Goal: Information Seeking & Learning: Learn about a topic

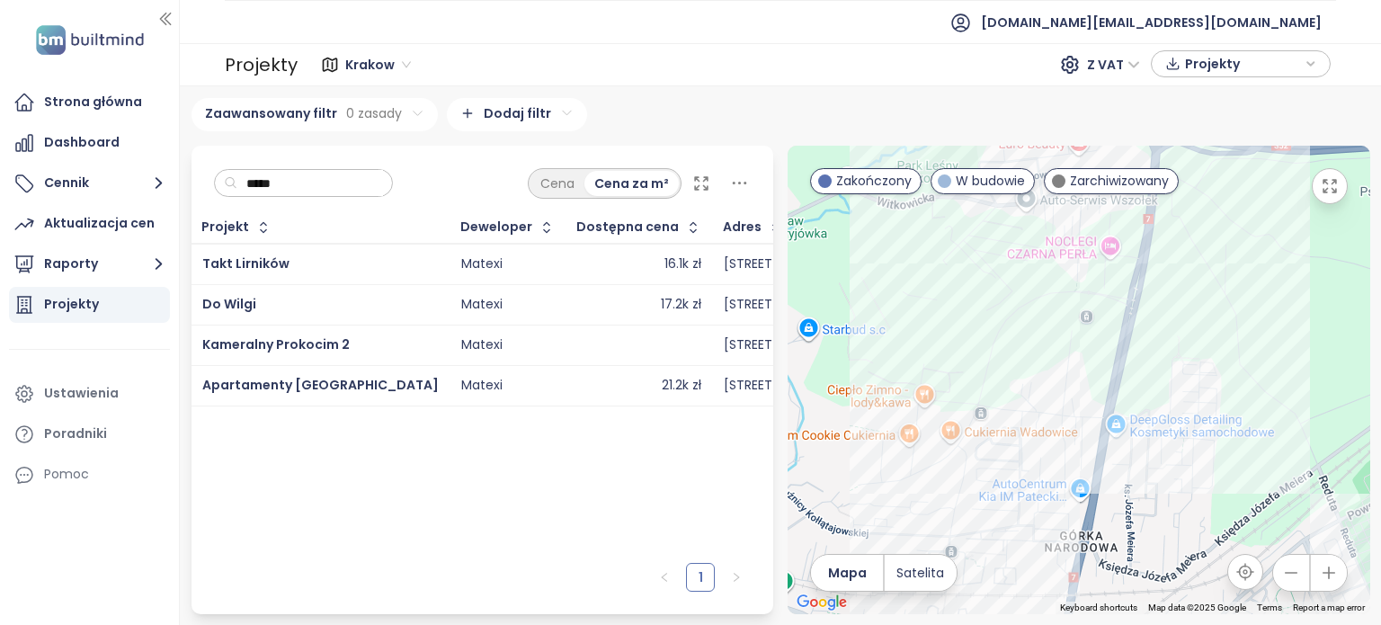
click at [325, 175] on input "*****" at bounding box center [310, 183] width 146 height 27
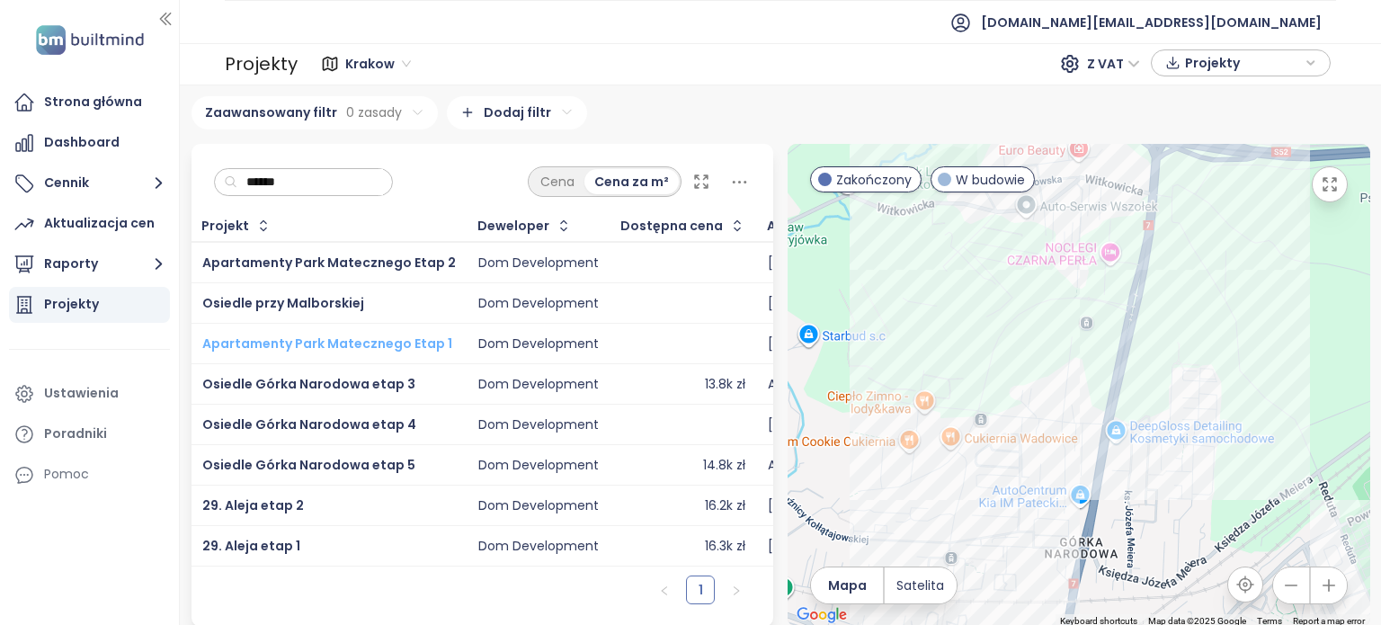
click at [399, 338] on span "Apartamenty Park Matecznego Etap 1" at bounding box center [327, 343] width 250 height 18
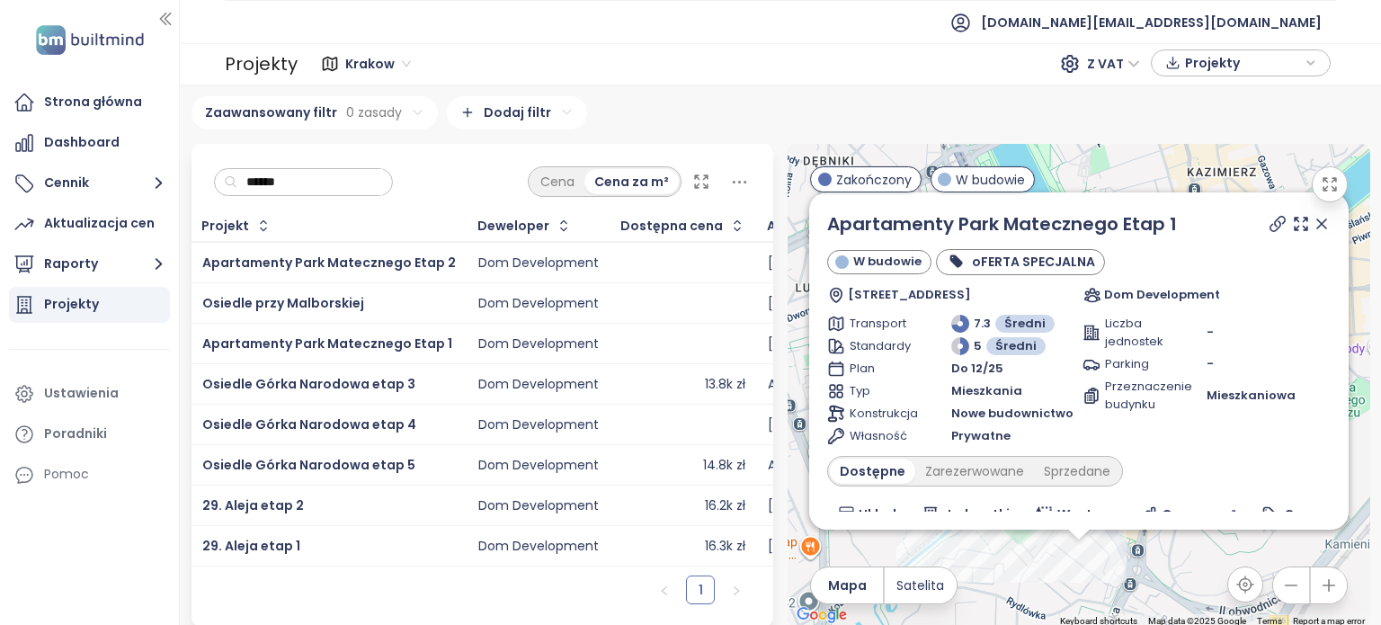
click at [1317, 227] on icon at bounding box center [1321, 223] width 9 height 9
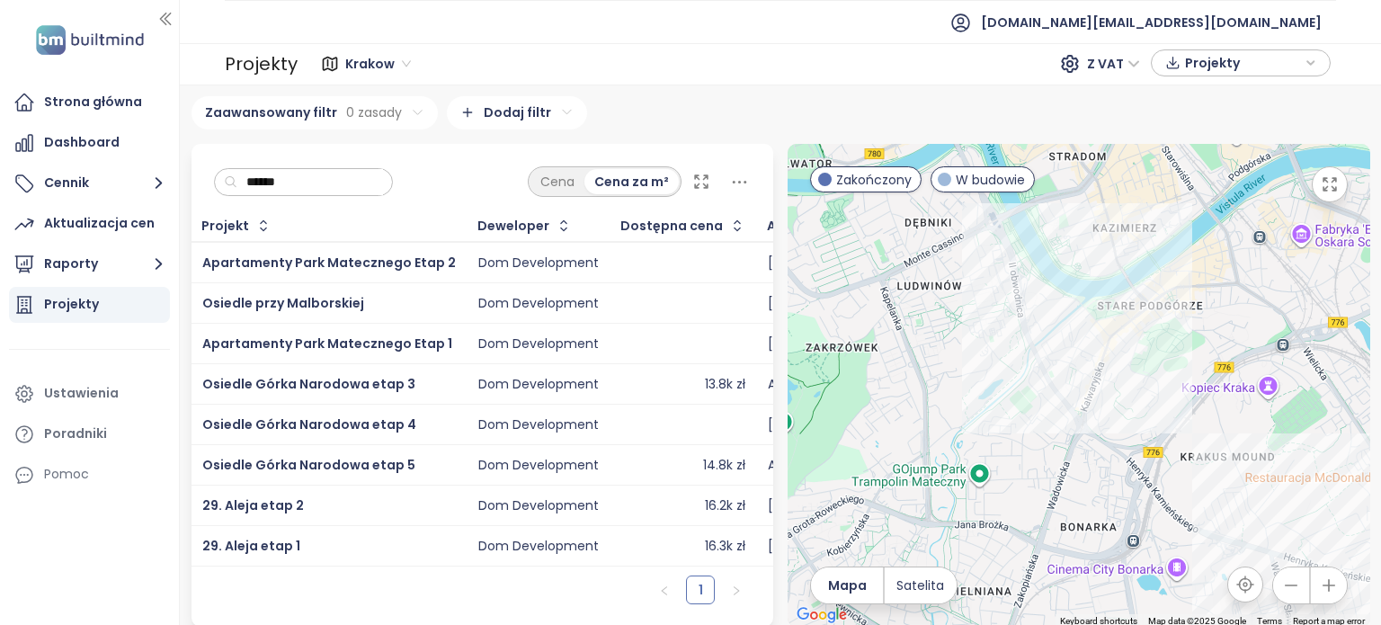
drag, startPoint x: 1194, startPoint y: 446, endPoint x: 1096, endPoint y: 372, distance: 122.6
click at [1096, 372] on div at bounding box center [1079, 385] width 583 height 483
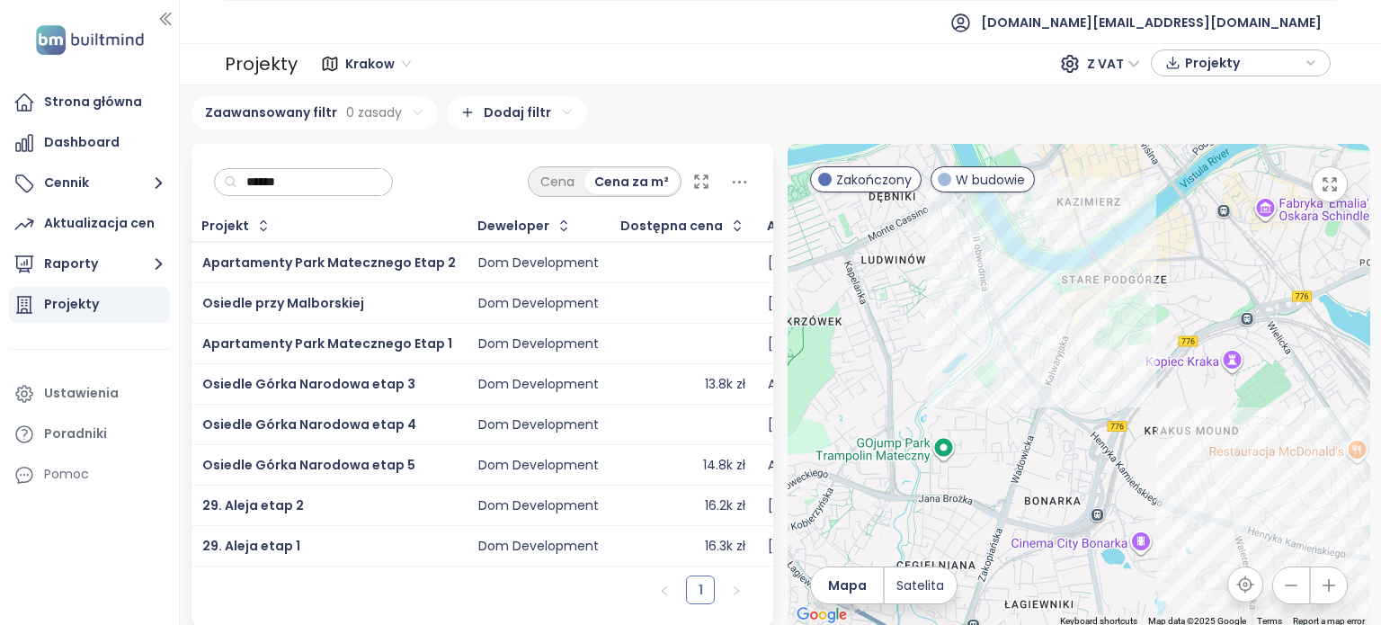
click at [383, 182] on input "******" at bounding box center [310, 182] width 146 height 27
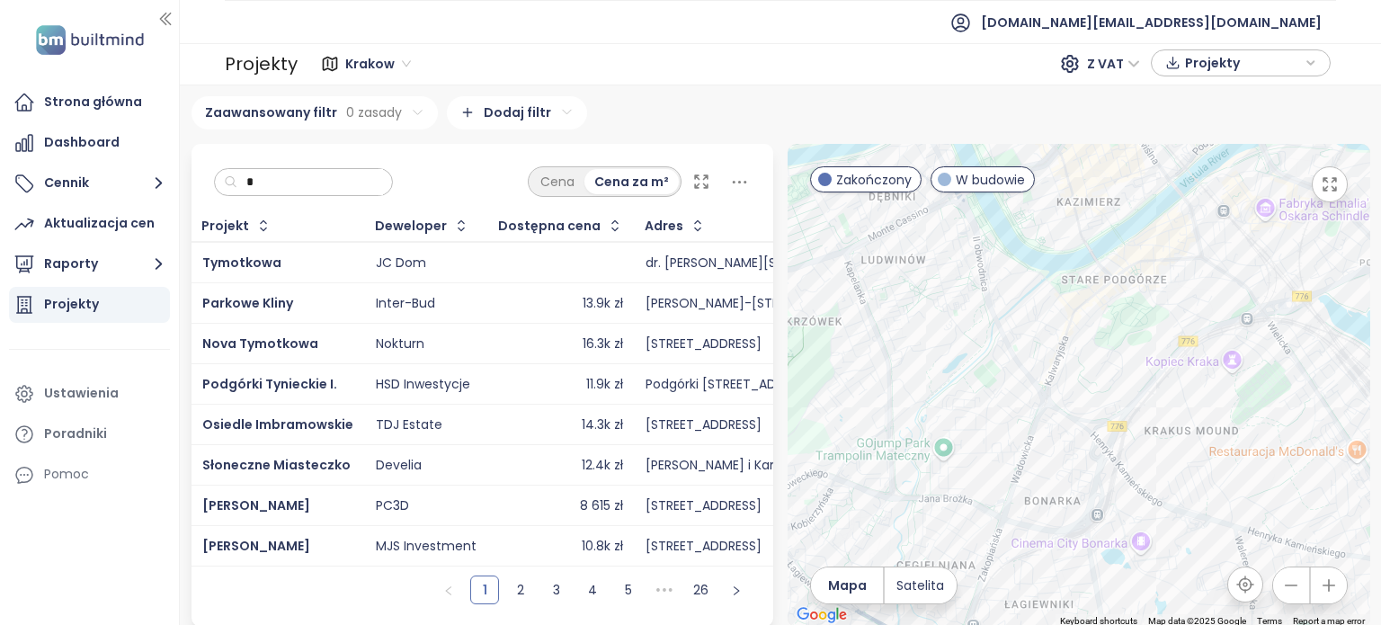
type input "*"
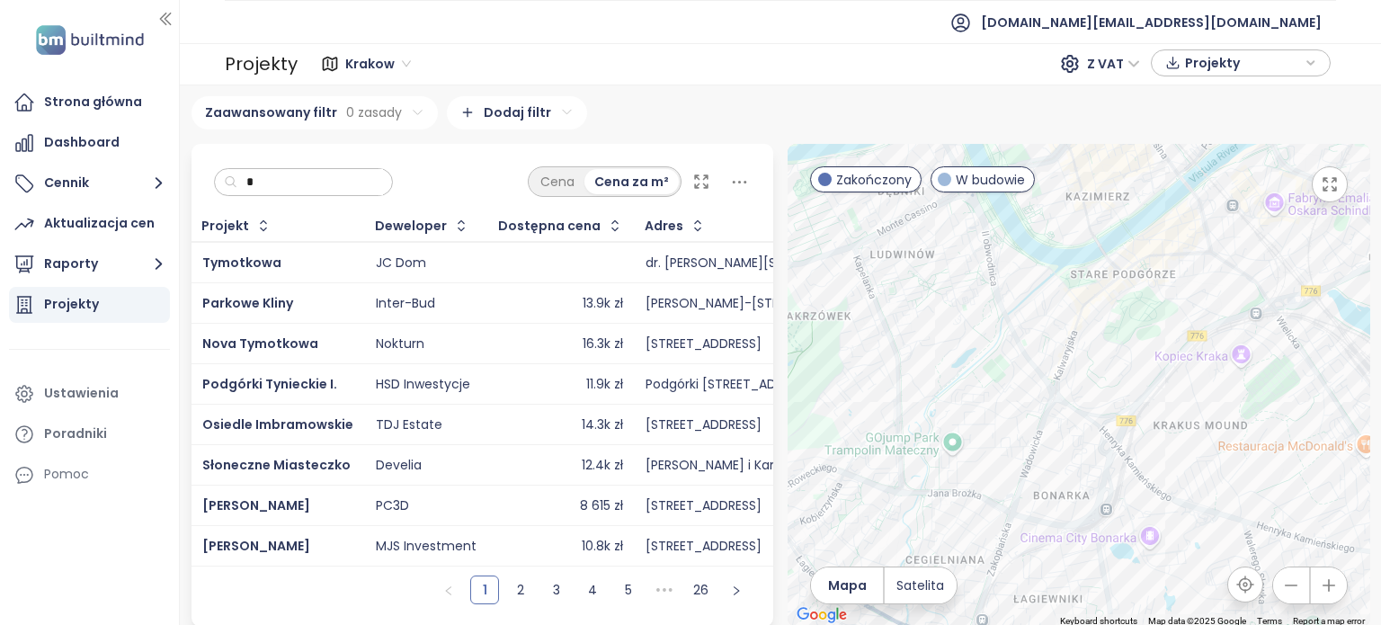
drag, startPoint x: 967, startPoint y: 330, endPoint x: 1021, endPoint y: 319, distance: 55.0
click at [1018, 323] on div at bounding box center [1079, 385] width 583 height 483
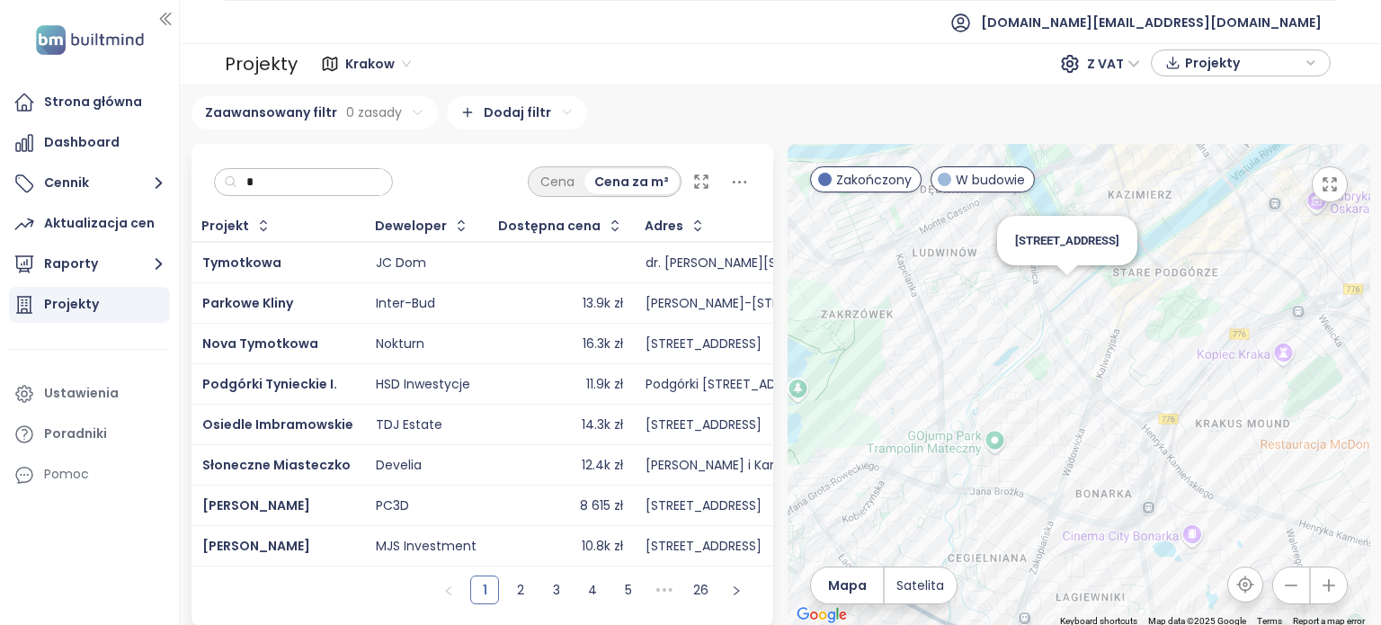
click at [1054, 294] on div "[STREET_ADDRESS]" at bounding box center [1079, 385] width 583 height 483
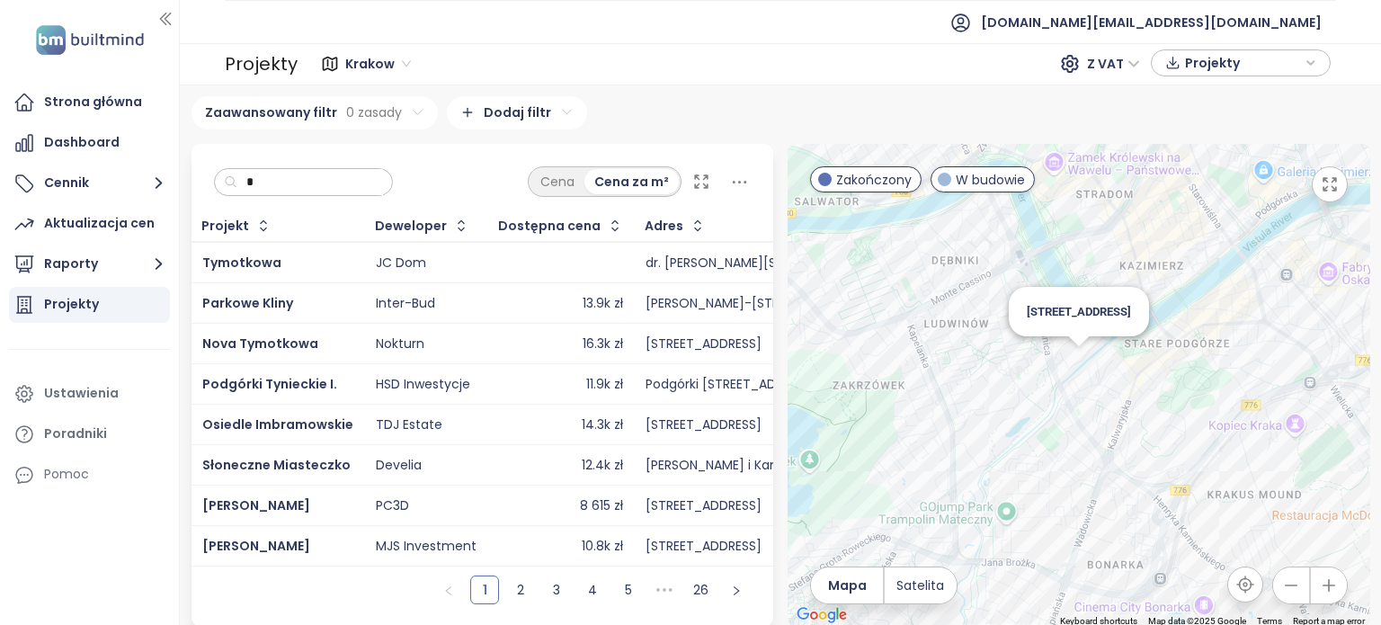
click at [1066, 370] on div "[STREET_ADDRESS]" at bounding box center [1079, 385] width 583 height 483
click at [1071, 371] on div "[STREET_ADDRESS]" at bounding box center [1079, 385] width 583 height 483
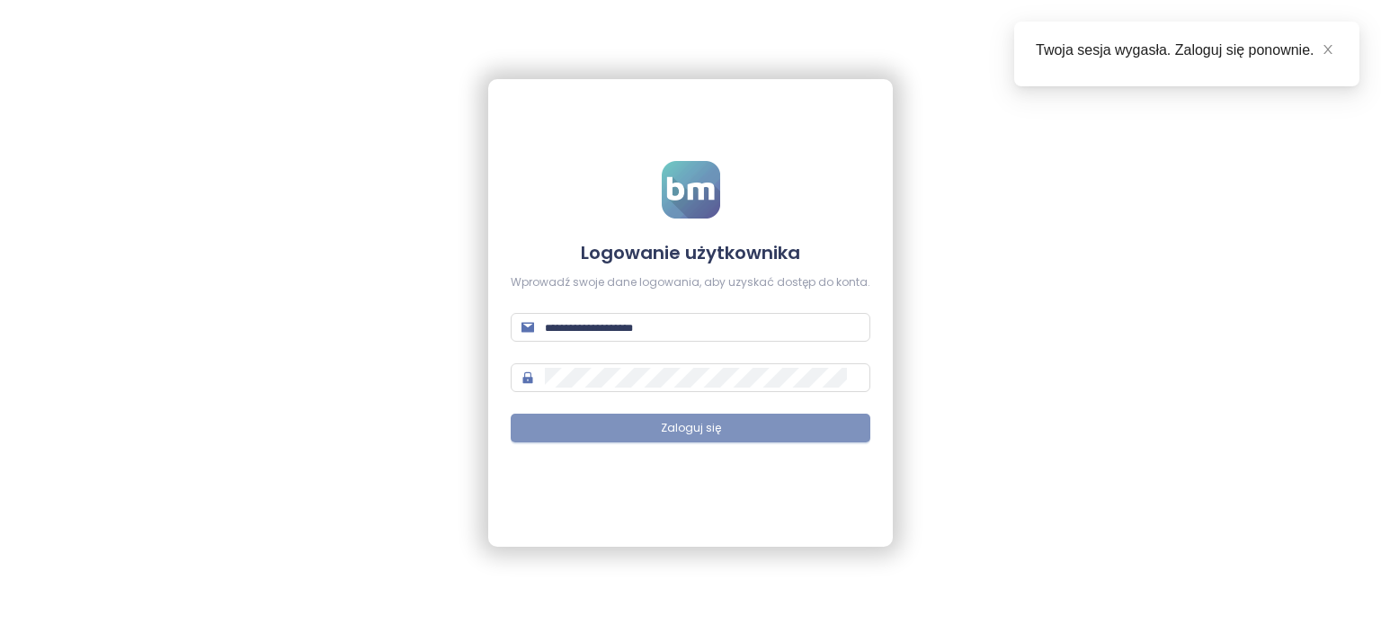
type input "**********"
click at [754, 414] on button "Zaloguj się" at bounding box center [691, 428] width 360 height 29
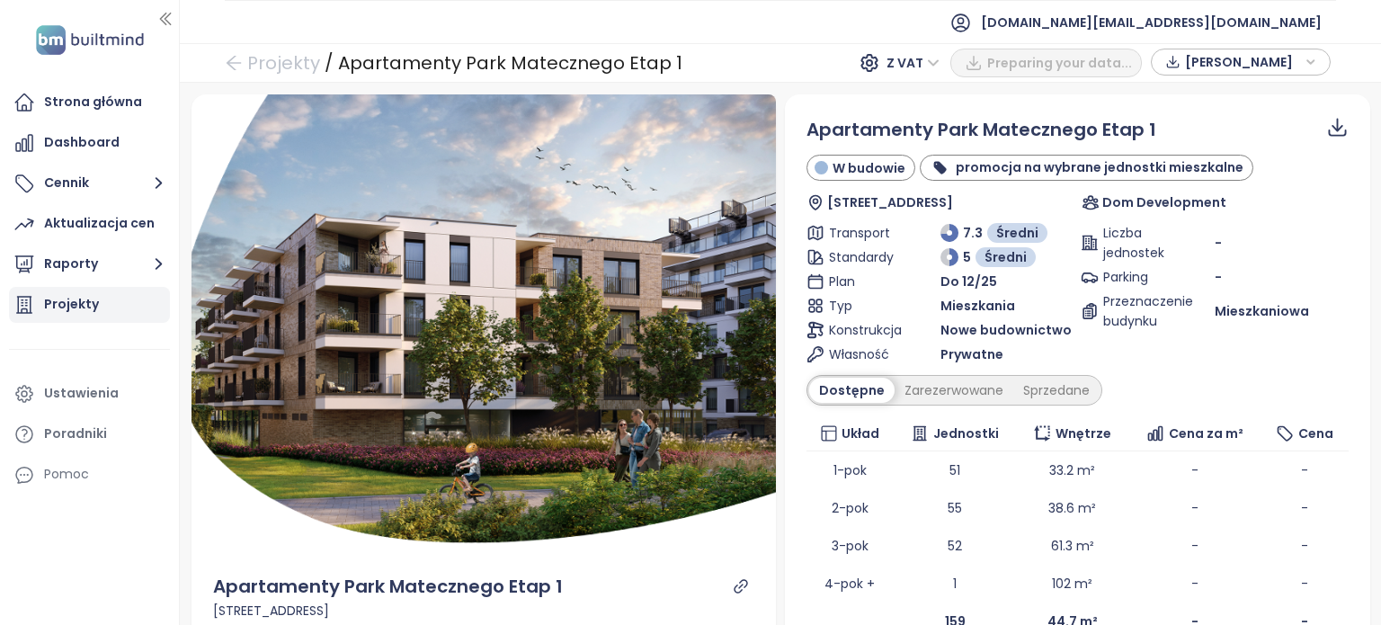
click at [61, 312] on div "Projekty" at bounding box center [71, 304] width 55 height 22
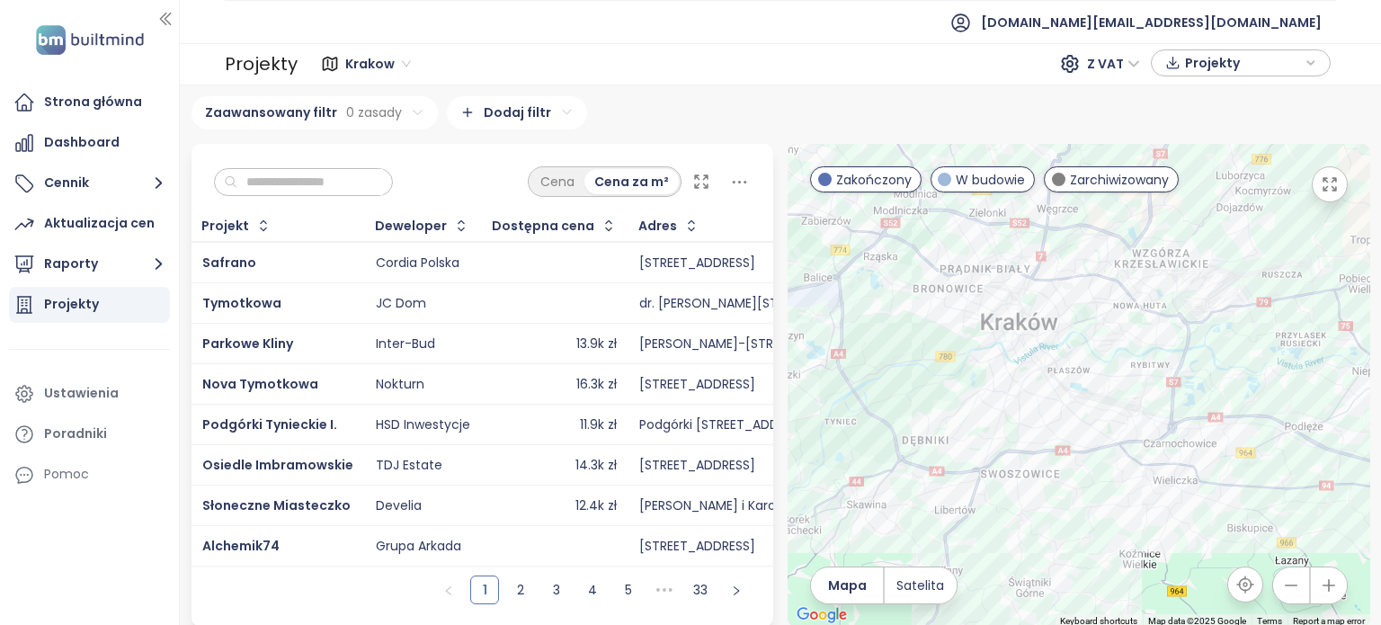
click at [349, 186] on input "text" at bounding box center [310, 182] width 146 height 27
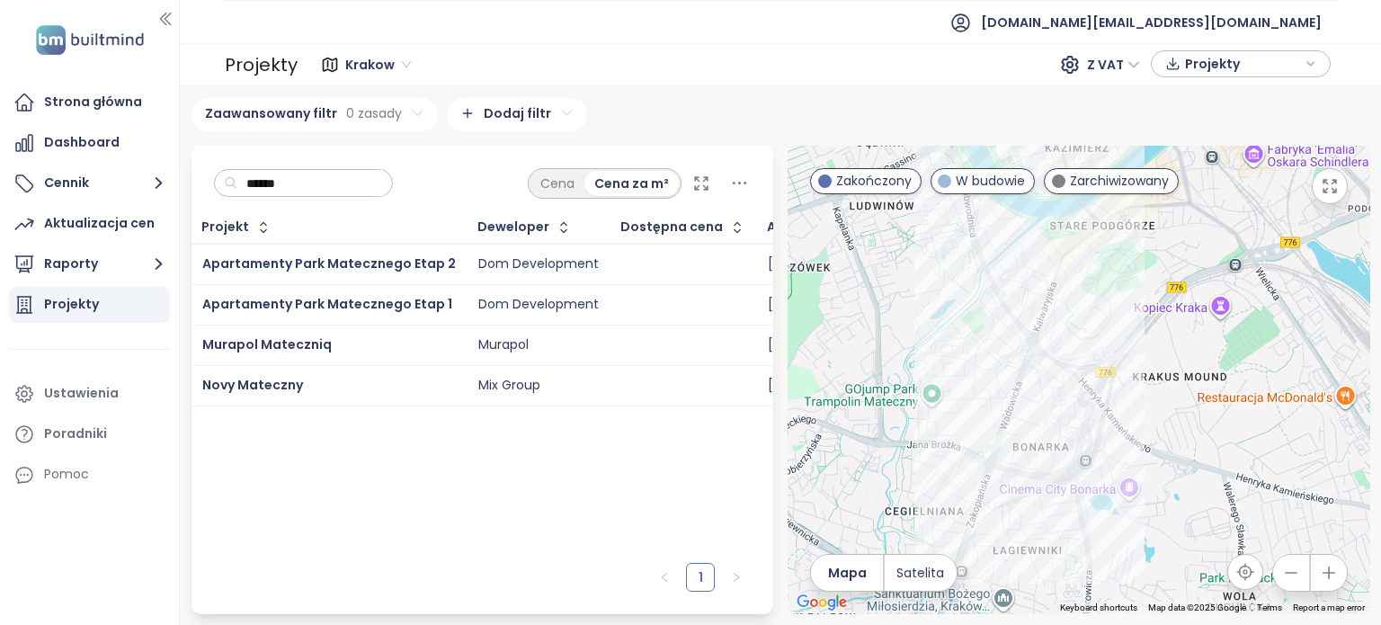
click at [1024, 370] on div at bounding box center [1079, 380] width 583 height 468
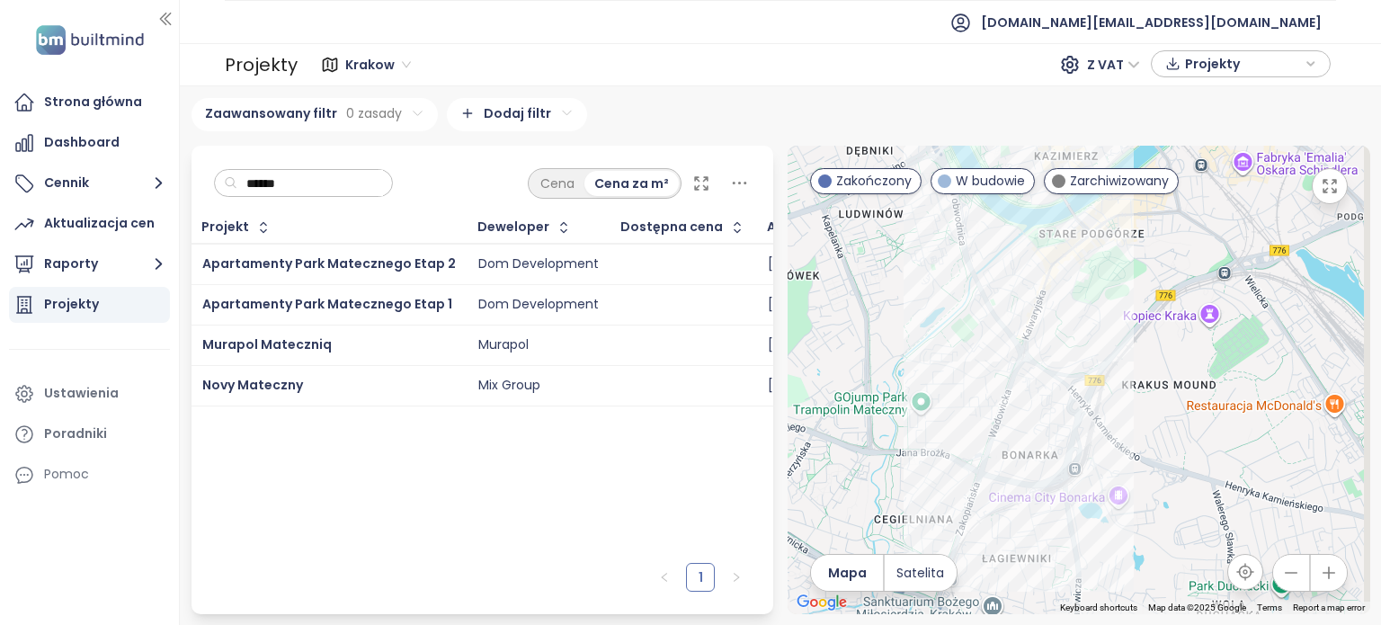
drag, startPoint x: 1024, startPoint y: 370, endPoint x: 1004, endPoint y: 387, distance: 26.1
click at [1004, 387] on div at bounding box center [1079, 380] width 583 height 468
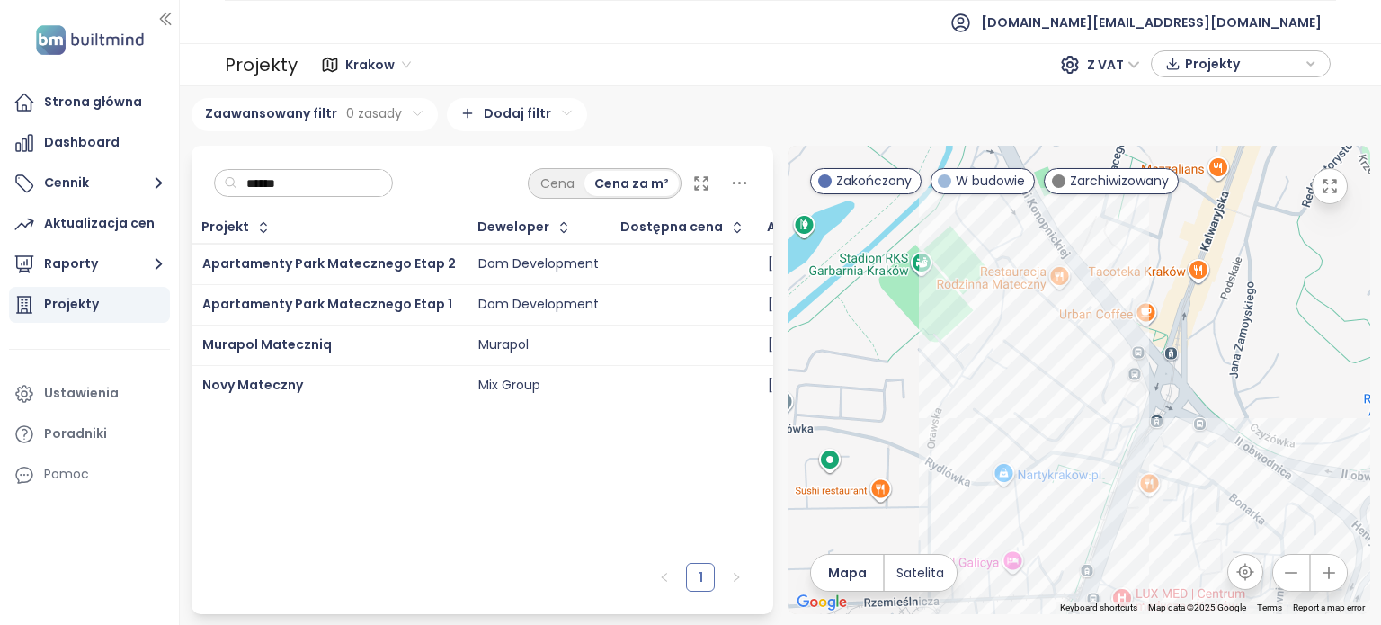
drag, startPoint x: 916, startPoint y: 323, endPoint x: 936, endPoint y: 342, distance: 27.3
click at [936, 342] on div at bounding box center [1079, 380] width 583 height 468
click at [383, 172] on input "******" at bounding box center [310, 183] width 146 height 27
type input "*"
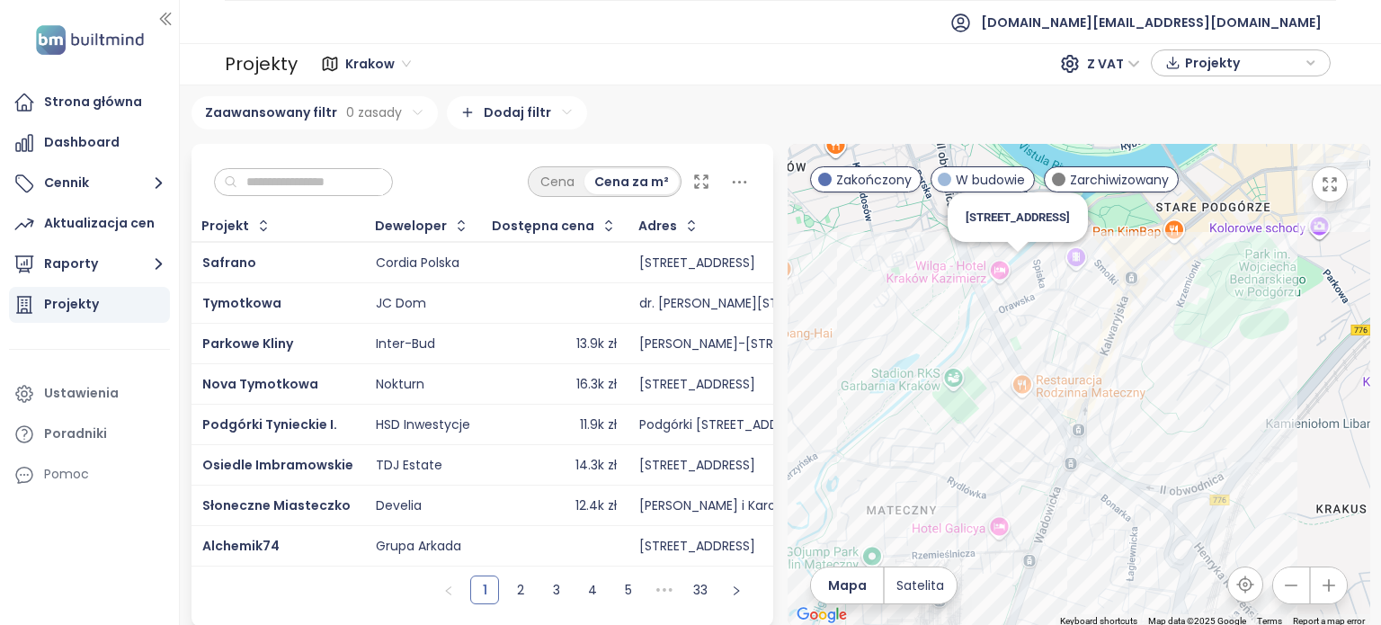
click at [1005, 275] on div "[STREET_ADDRESS]" at bounding box center [1079, 385] width 583 height 483
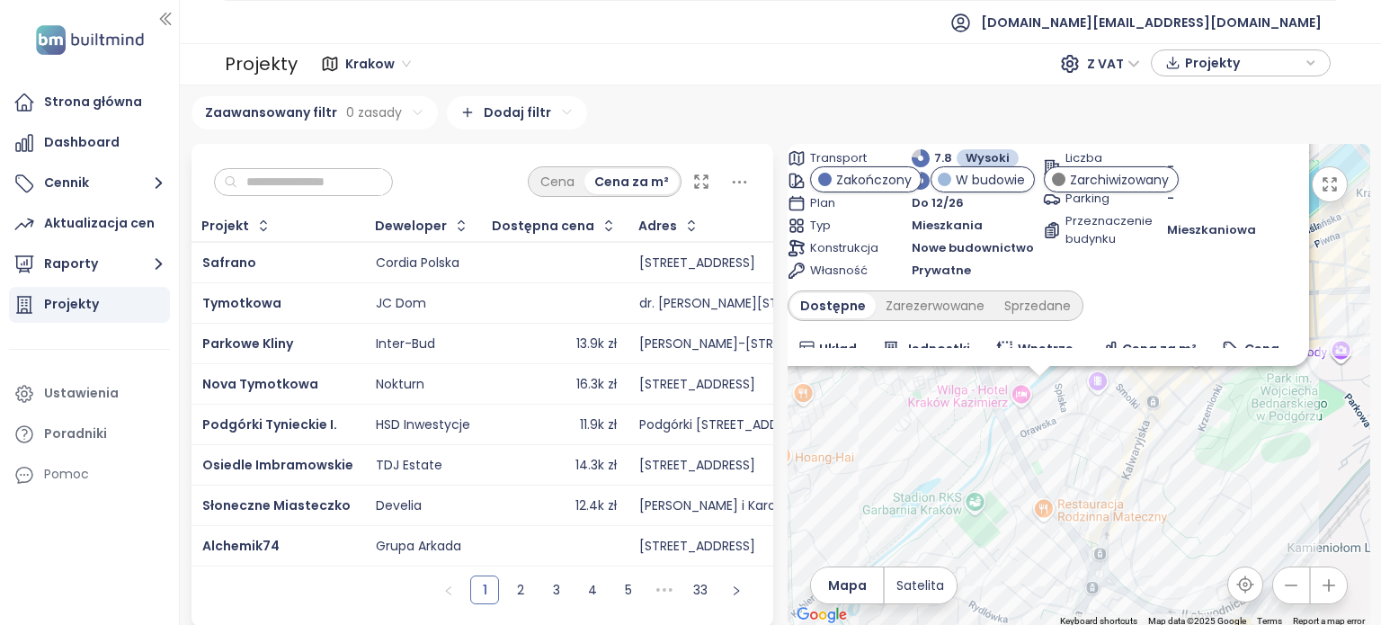
drag, startPoint x: 1154, startPoint y: 500, endPoint x: 1100, endPoint y: 339, distance: 169.7
click at [1100, 339] on div "Szaflarska 9 W budowie Szaflarska 9, 30-501 Kraków, Poland AWIM Transport 7.8 W…" at bounding box center [1079, 385] width 583 height 483
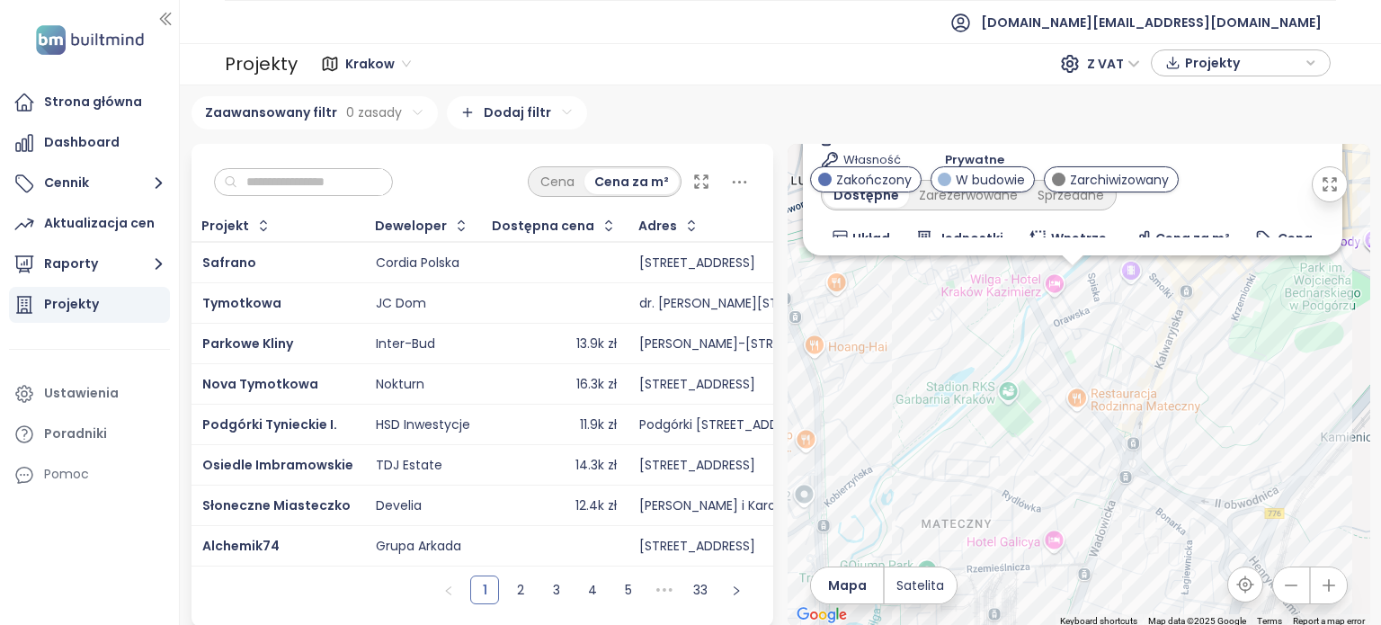
drag, startPoint x: 1072, startPoint y: 445, endPoint x: 1133, endPoint y: 423, distance: 65.1
click at [1133, 423] on div "Szaflarska 9 W budowie Szaflarska 9, 30-501 Kraków, Poland AWIM Transport 7.8 W…" at bounding box center [1079, 385] width 583 height 483
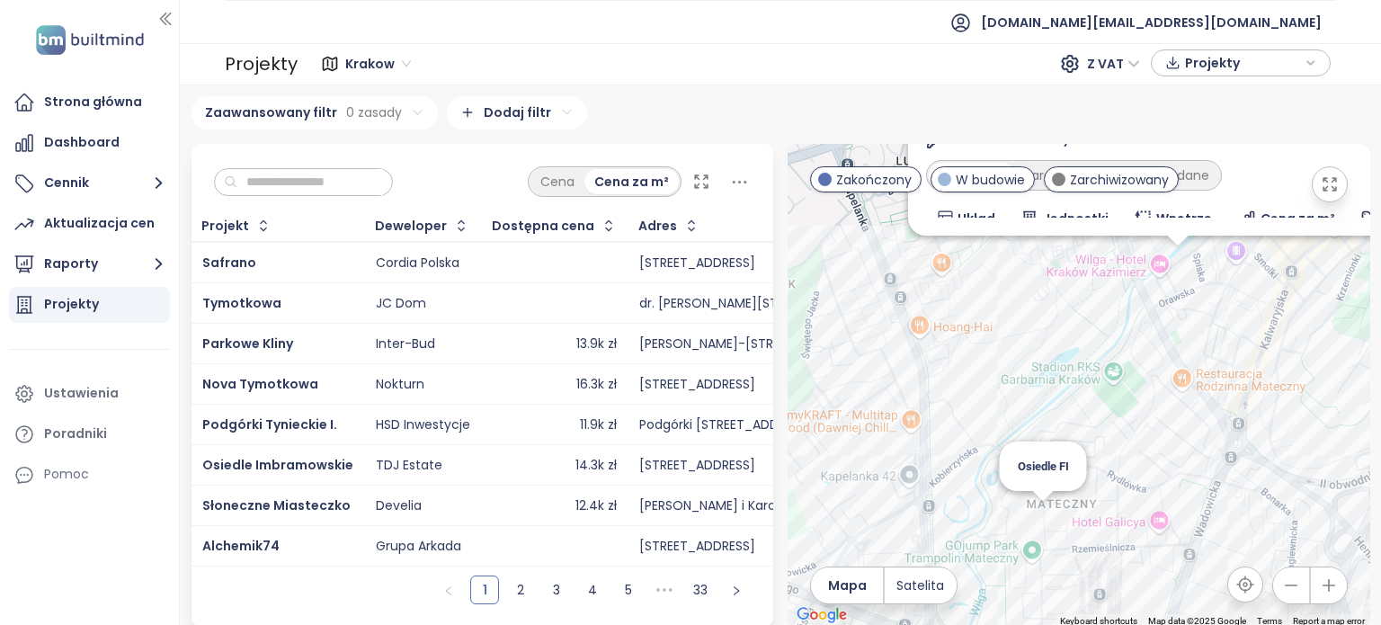
click at [1031, 520] on div "Szaflarska 9 W budowie Szaflarska 9, 30-501 Kraków, Poland AWIM Transport 7.8 W…" at bounding box center [1079, 385] width 583 height 483
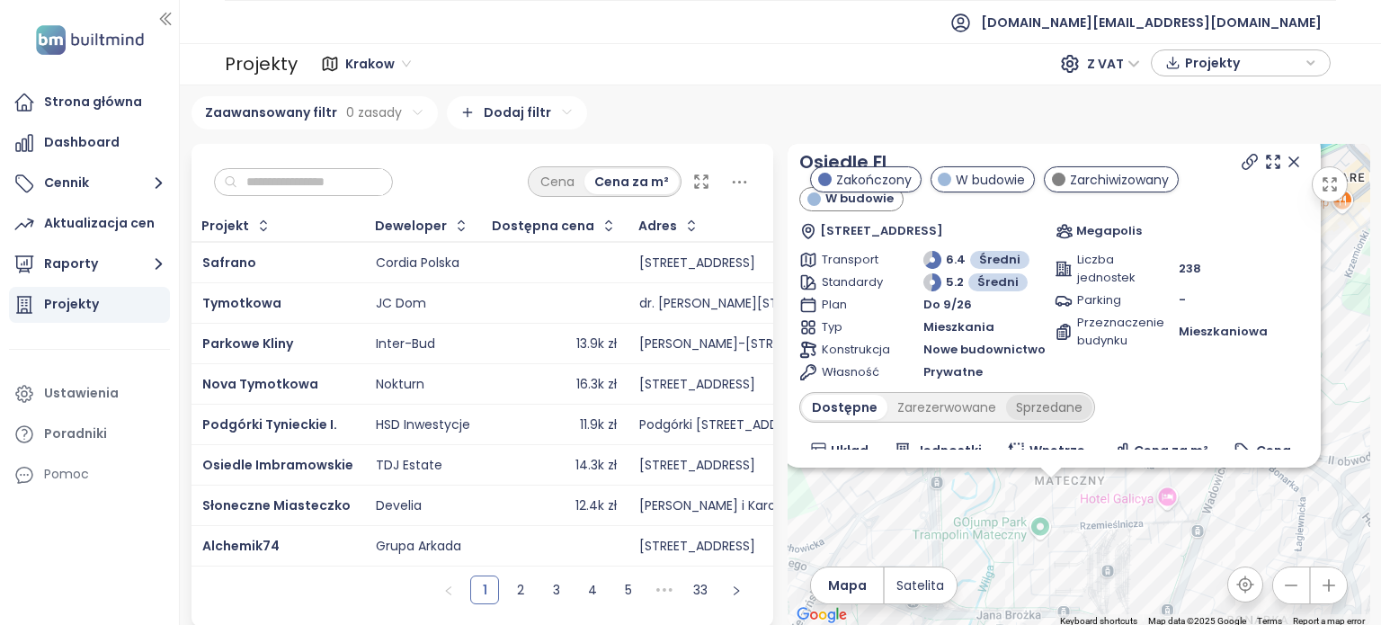
drag, startPoint x: 1178, startPoint y: 396, endPoint x: 1027, endPoint y: 470, distance: 168.5
click at [1027, 470] on div "Osiedle FI W budowie Rzemieślnicza 22, 30-363 Kraków, Poland Megapolis Transpor…" at bounding box center [1079, 385] width 583 height 483
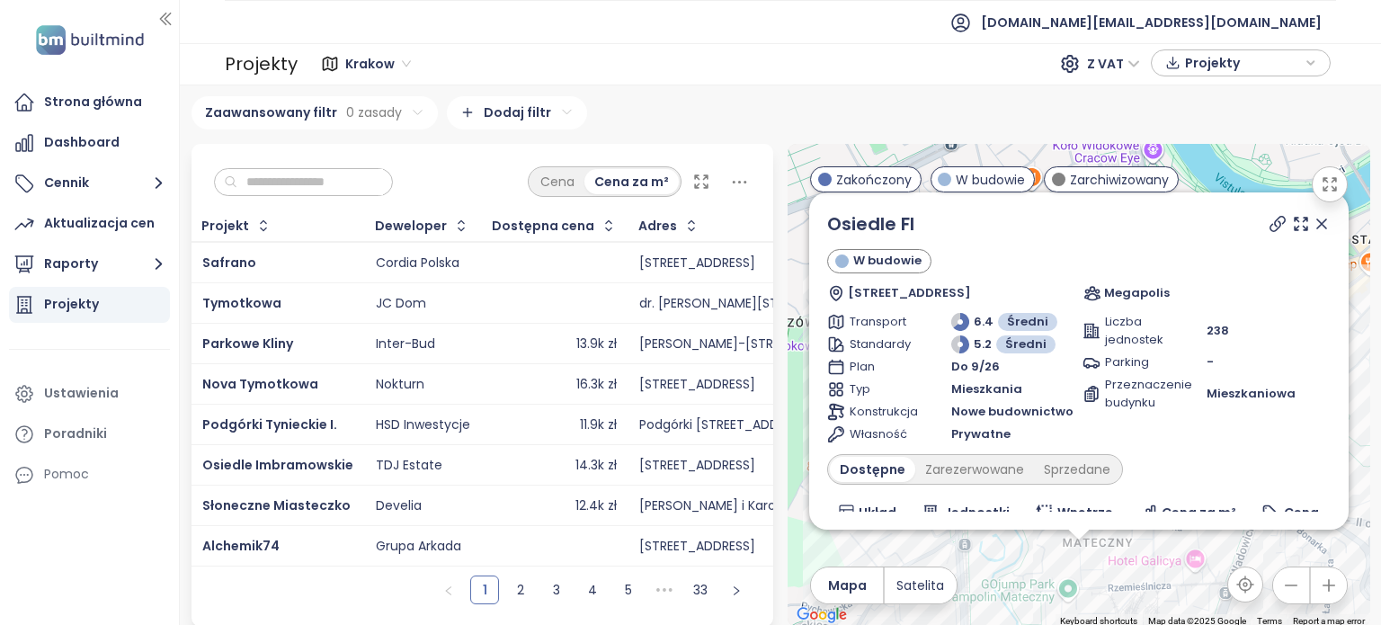
click at [1313, 230] on icon at bounding box center [1322, 224] width 18 height 18
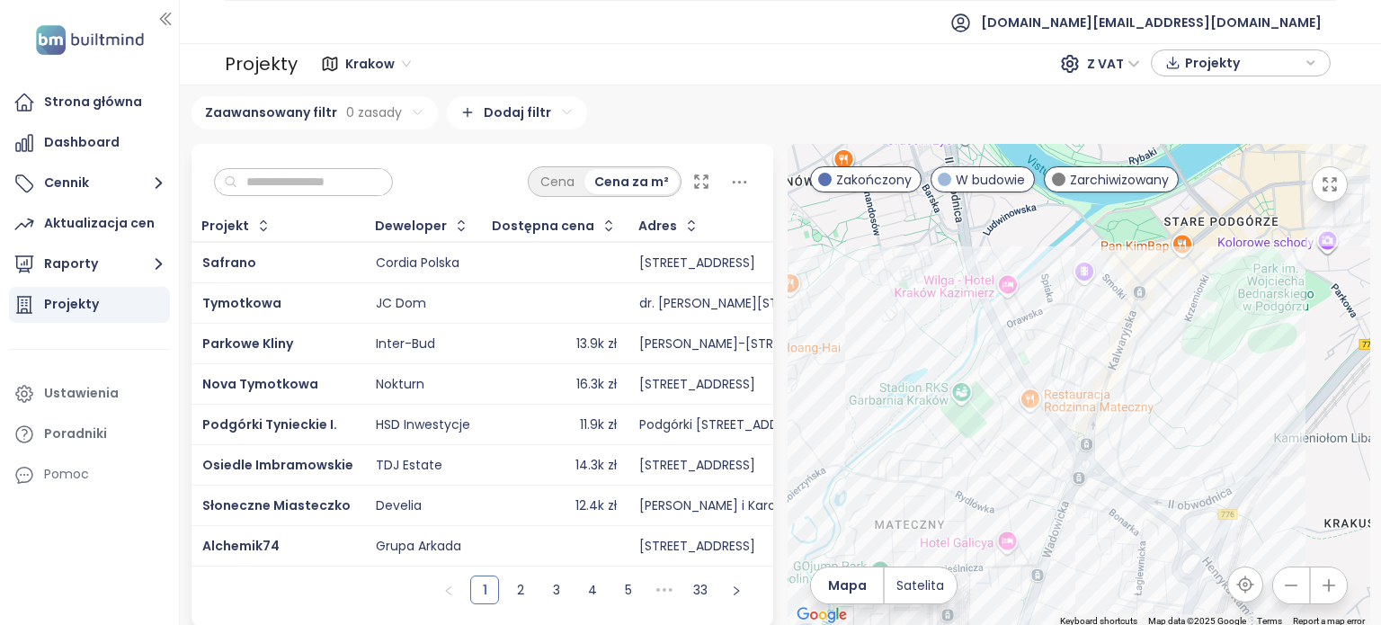
drag, startPoint x: 1279, startPoint y: 411, endPoint x: 1054, endPoint y: 398, distance: 226.0
click at [1050, 387] on div at bounding box center [1079, 385] width 583 height 483
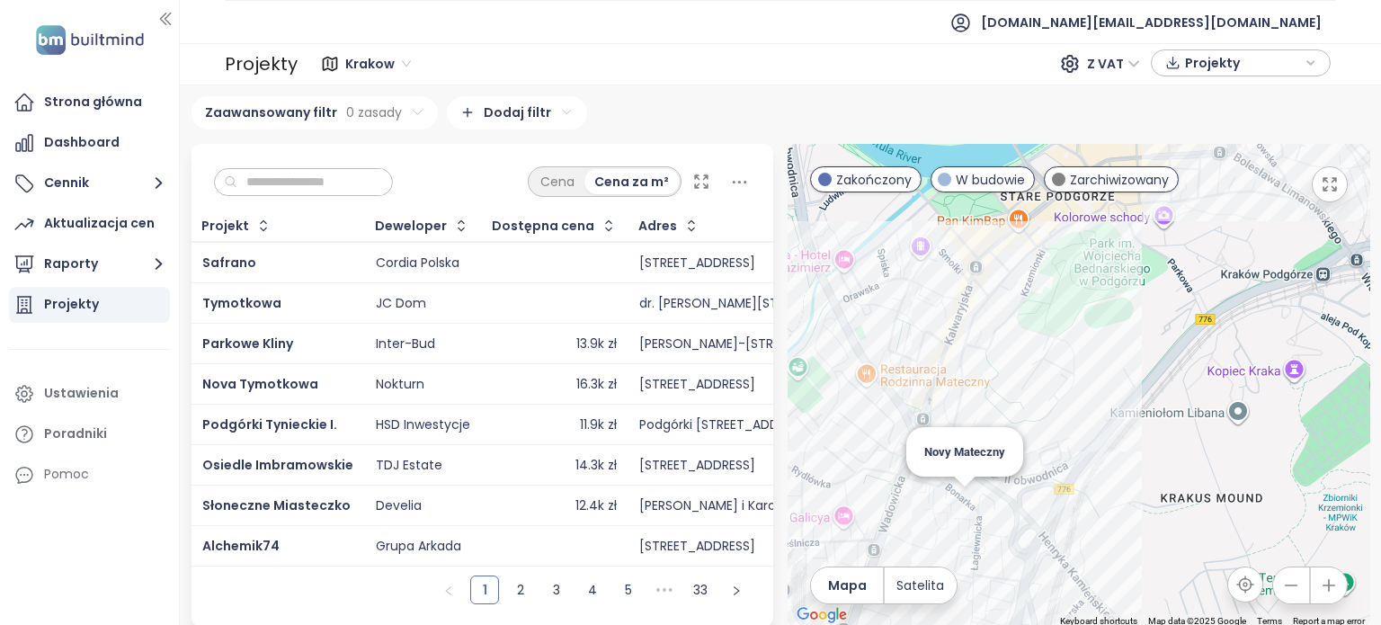
click at [957, 511] on div "Novy Mateczny" at bounding box center [1079, 385] width 583 height 483
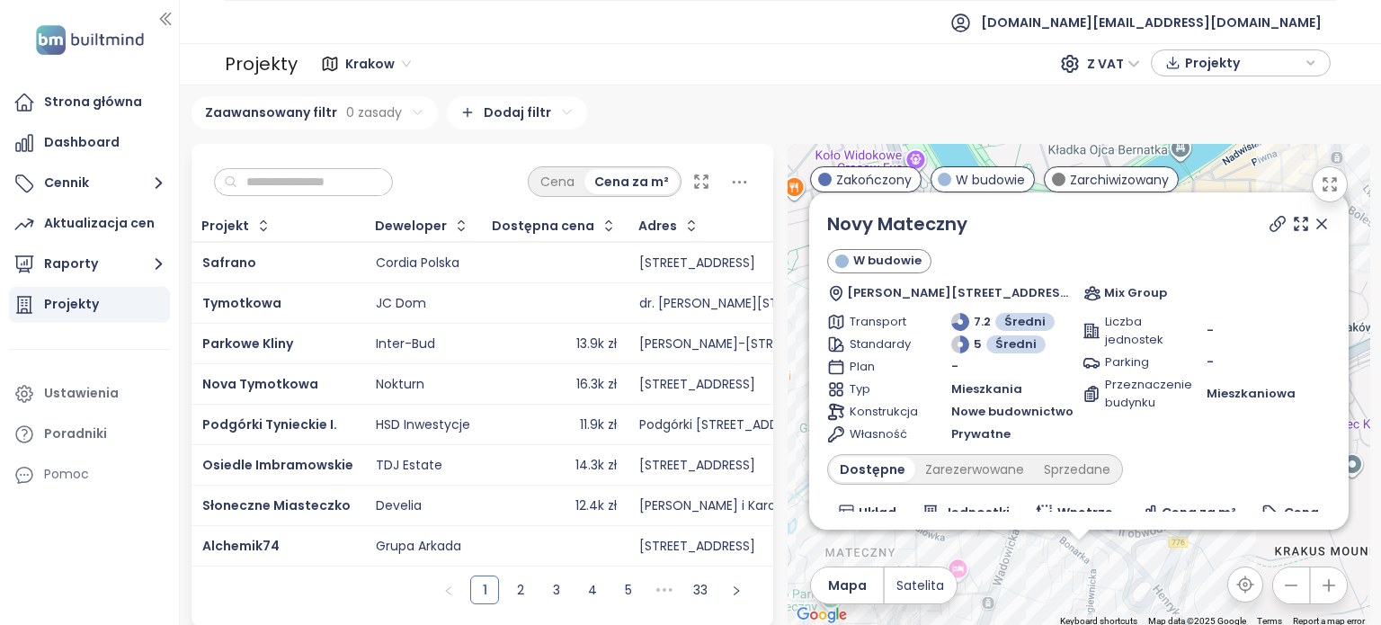
click at [1313, 228] on icon at bounding box center [1322, 224] width 18 height 18
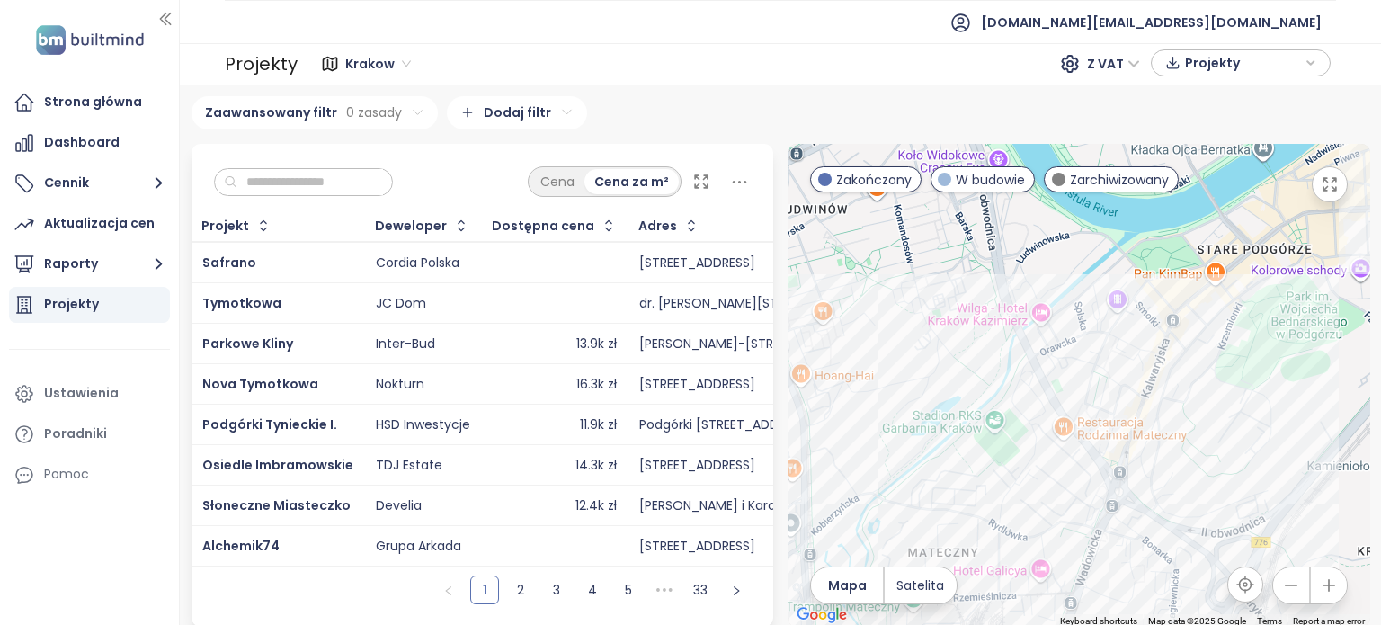
drag, startPoint x: 1136, startPoint y: 405, endPoint x: 1194, endPoint y: 423, distance: 60.3
click at [1225, 405] on div at bounding box center [1079, 385] width 583 height 483
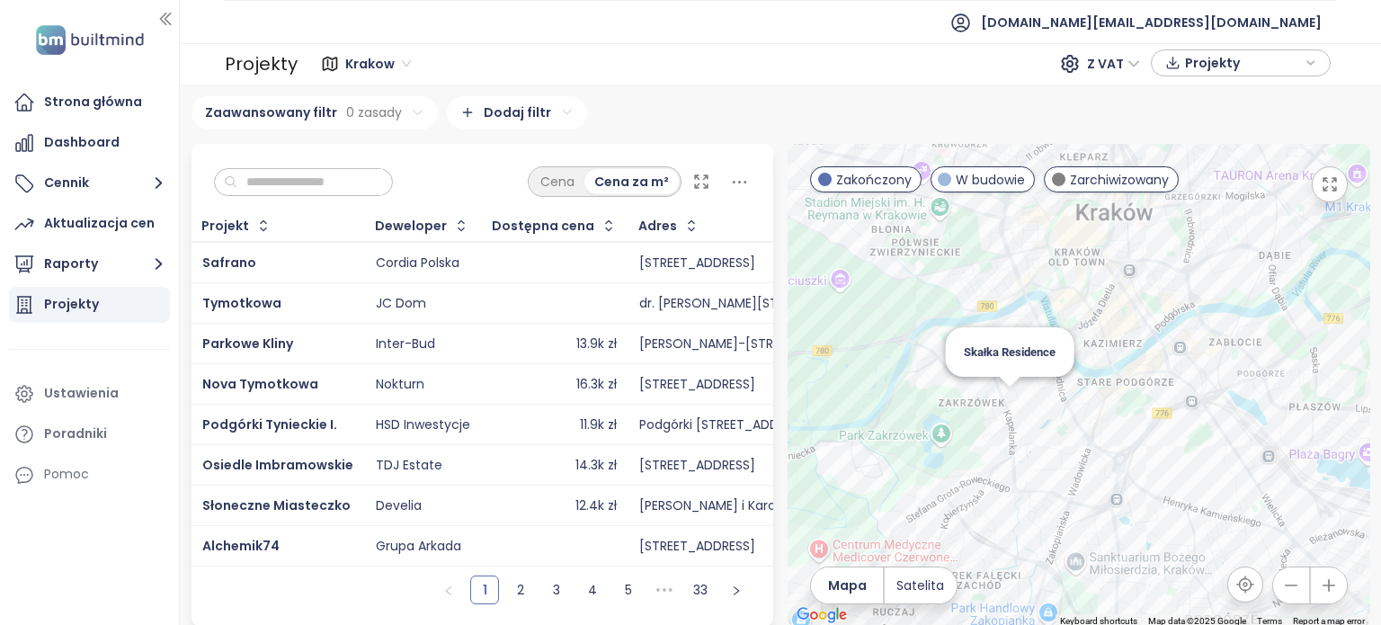
click at [1003, 409] on div "Skałka Residence" at bounding box center [1079, 385] width 583 height 483
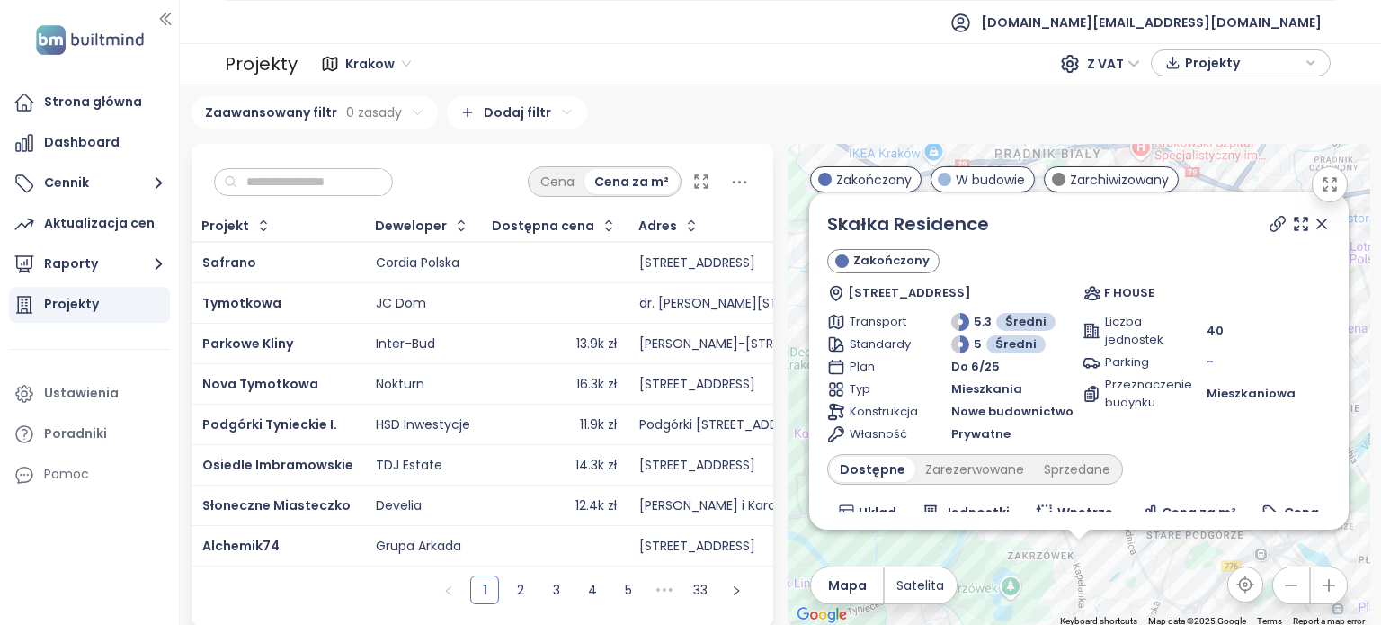
click at [1313, 228] on icon at bounding box center [1322, 224] width 18 height 18
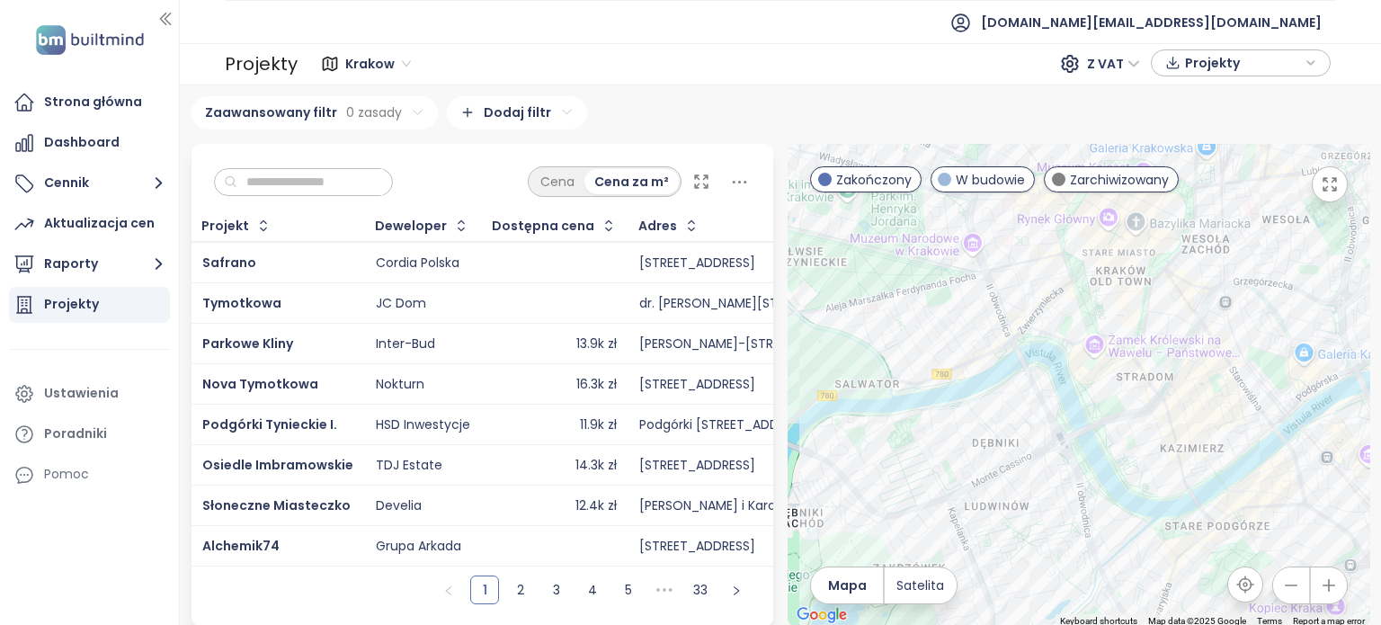
drag, startPoint x: 1162, startPoint y: 550, endPoint x: 1143, endPoint y: 341, distance: 210.3
drag, startPoint x: 1151, startPoint y: 492, endPoint x: 1087, endPoint y: 334, distance: 169.8
click at [1104, 373] on div at bounding box center [1079, 385] width 583 height 483
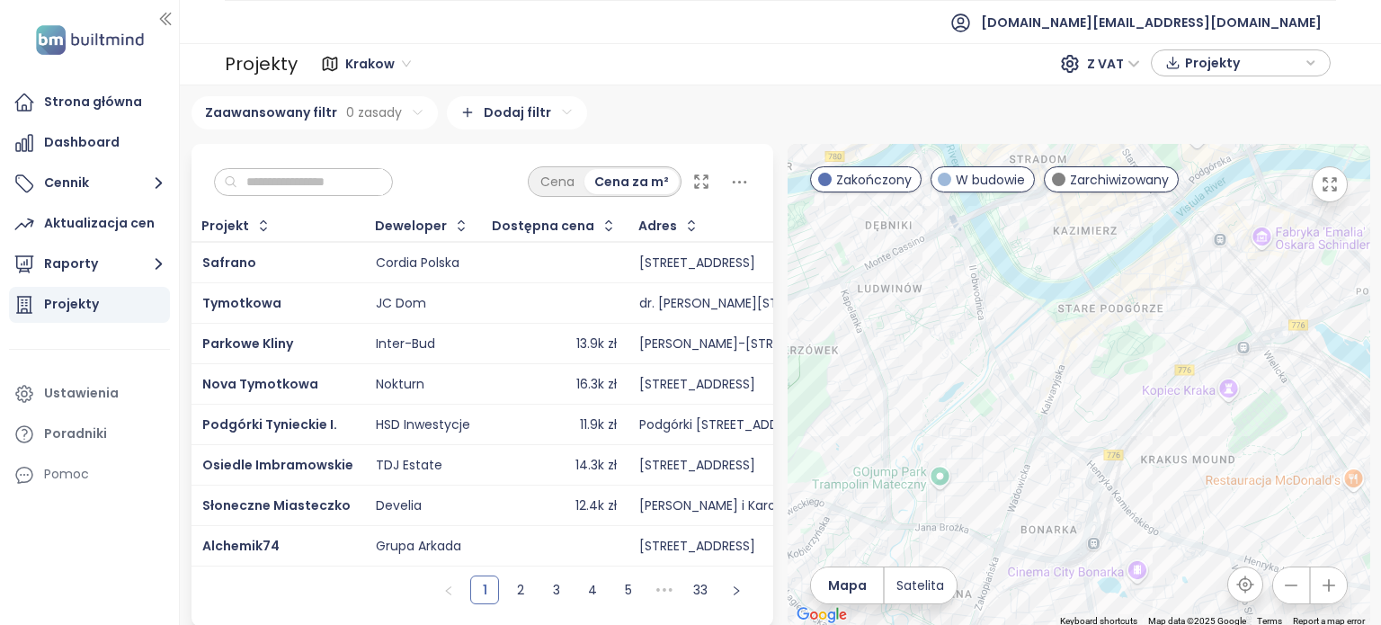
drag, startPoint x: 1087, startPoint y: 334, endPoint x: 1033, endPoint y: 247, distance: 102.5
click at [1033, 244] on div at bounding box center [1079, 385] width 583 height 483
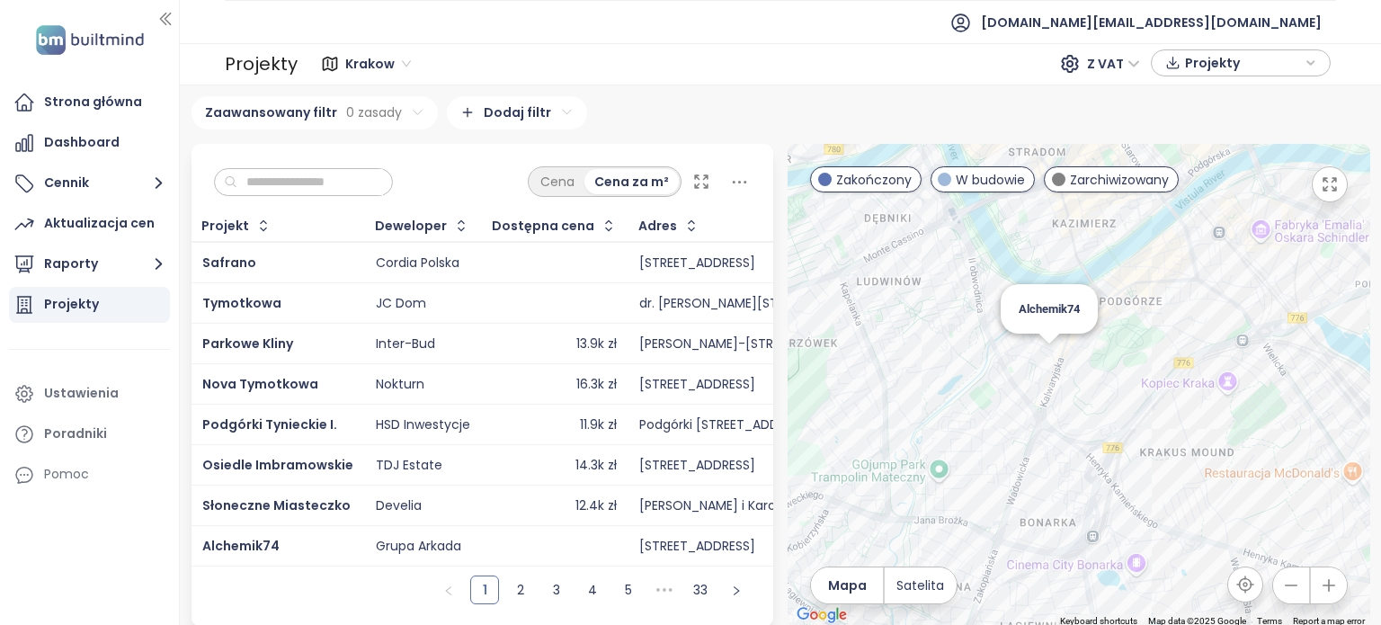
click at [1043, 365] on div "Alchemik74" at bounding box center [1079, 385] width 583 height 483
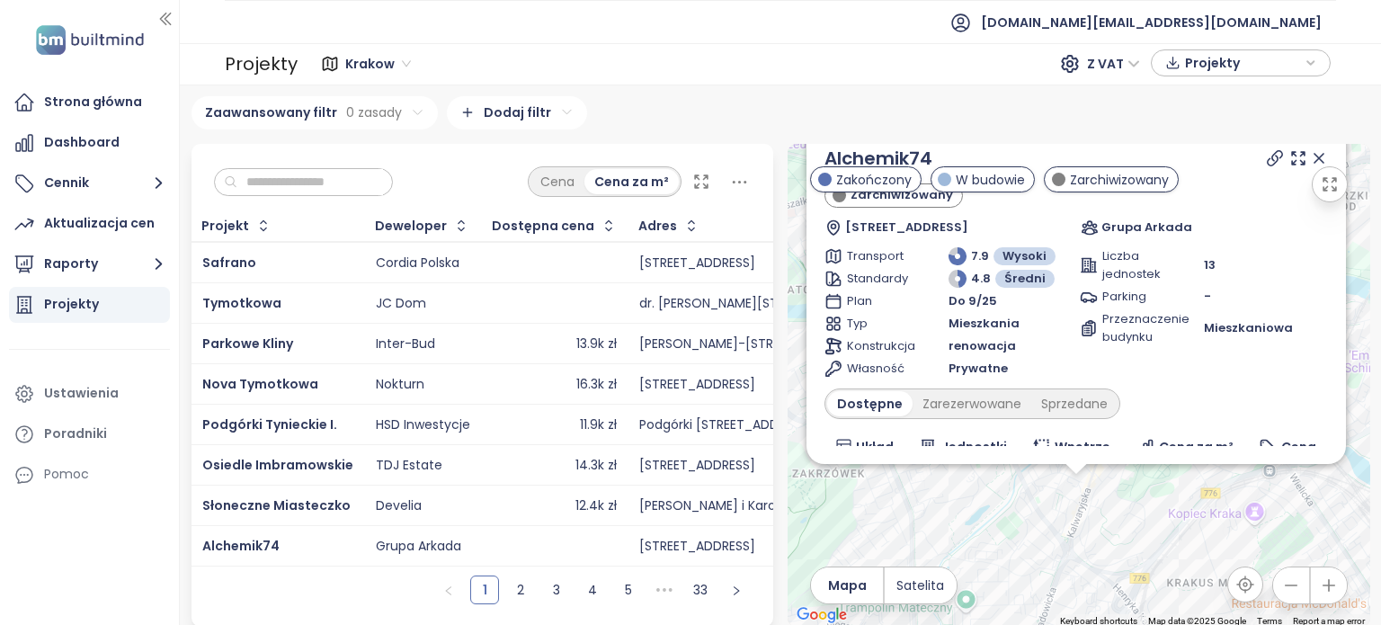
drag, startPoint x: 1161, startPoint y: 407, endPoint x: 1158, endPoint y: 542, distance: 134.9
click at [1158, 542] on div "Alchemik74 Zarchiwizowany Kalwaryjska 74, 30-524 Kraków, Poland Grupa Arkada Tr…" at bounding box center [1079, 385] width 583 height 483
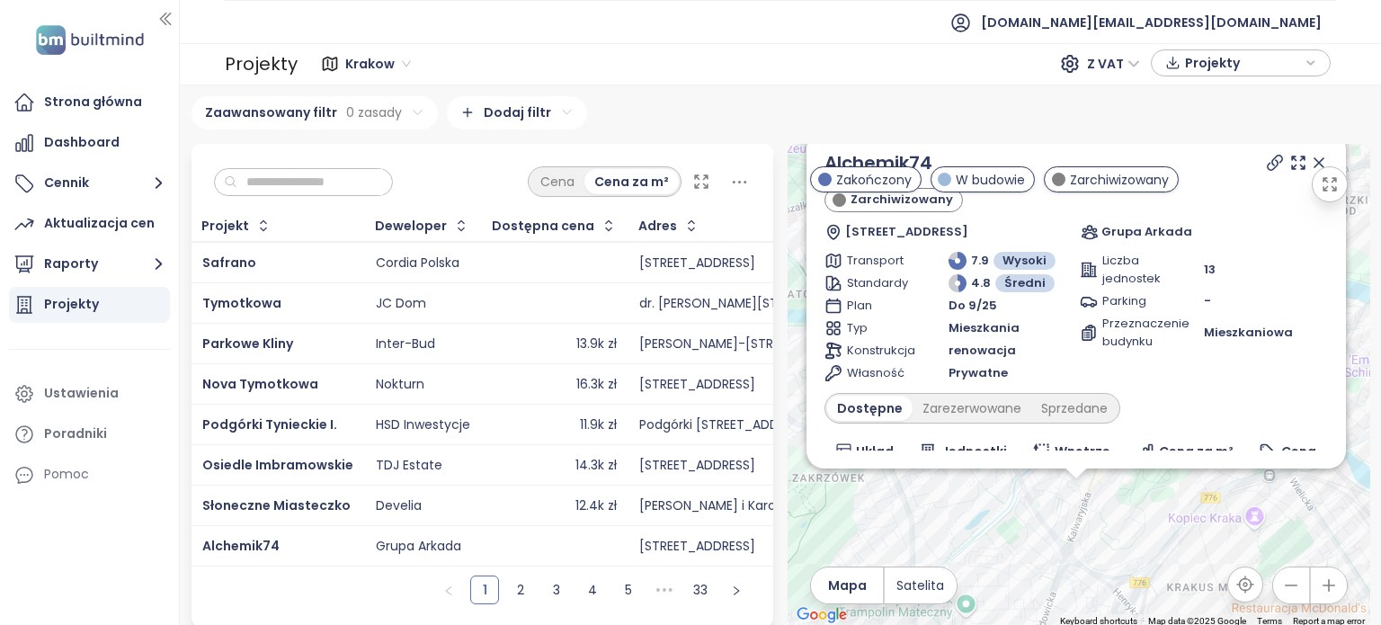
click at [1310, 172] on icon at bounding box center [1319, 163] width 18 height 18
